Goal: Task Accomplishment & Management: Manage account settings

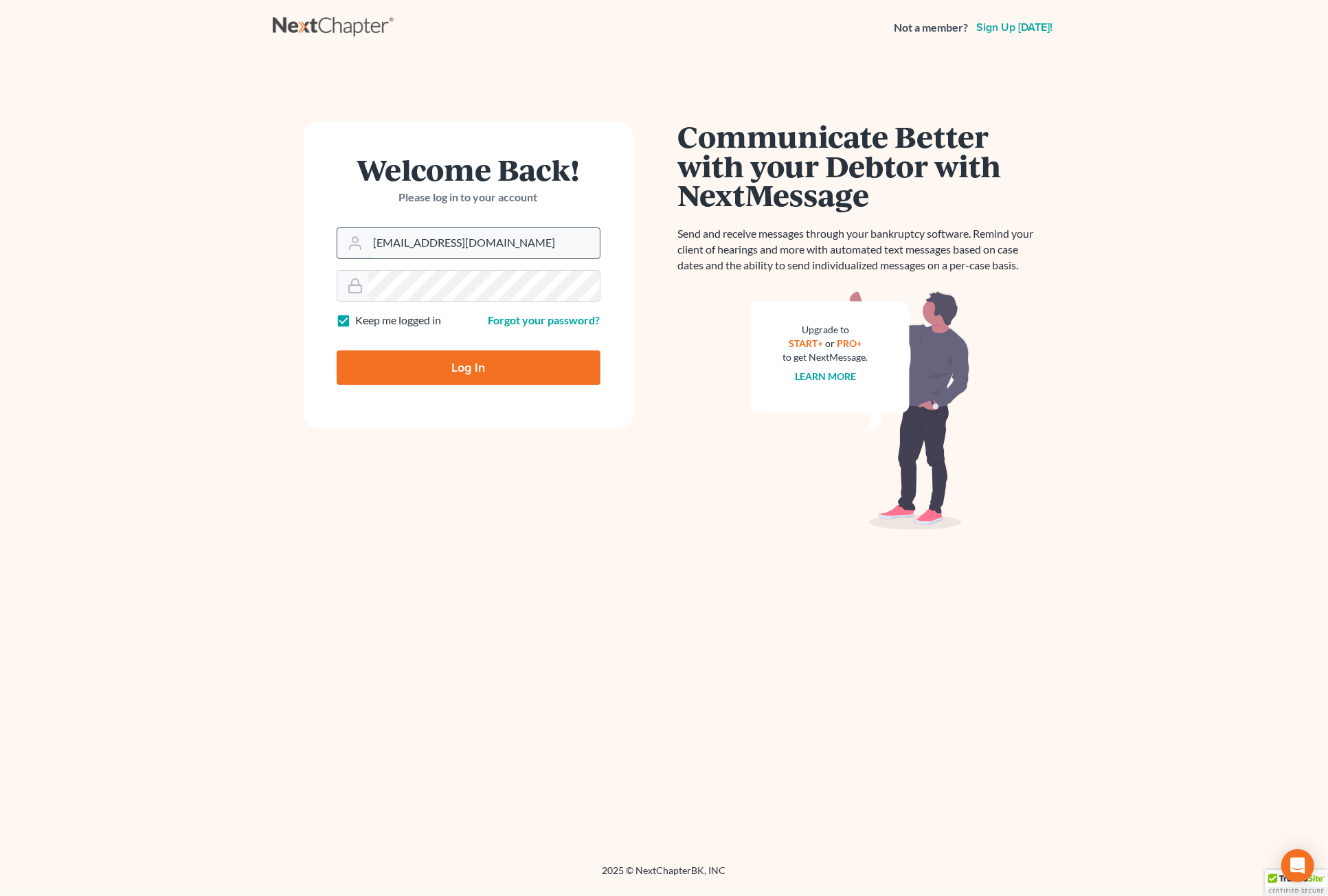
click at [421, 248] on input "jweller@wellerlegalgroup.com" at bounding box center [483, 242] width 231 height 30
type input "Salvarado@wellerlegalgroup.com"
click at [467, 365] on input "Log In" at bounding box center [468, 368] width 264 height 35
type input "Thinking..."
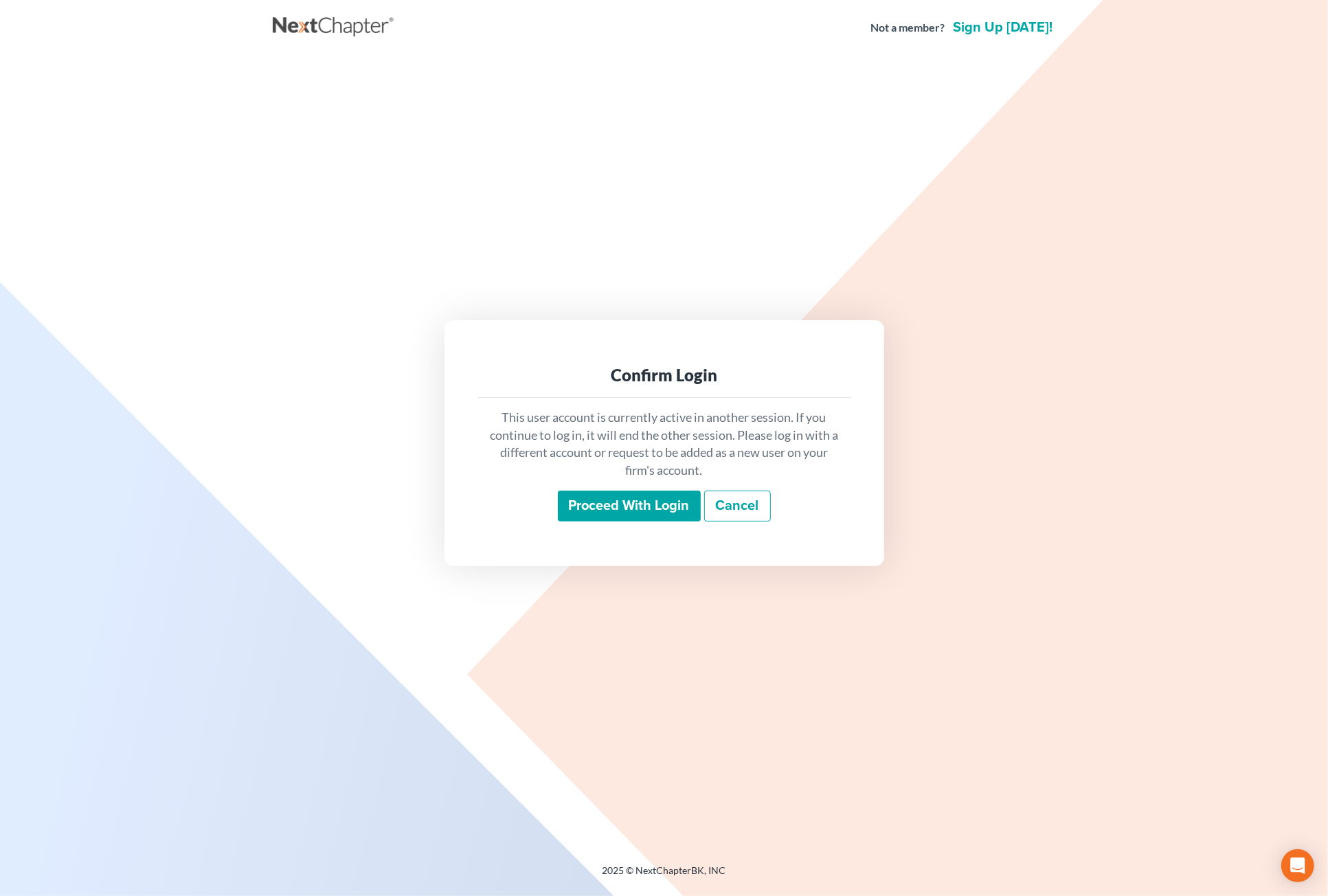
click at [632, 508] on input "Proceed with login" at bounding box center [629, 506] width 143 height 31
